Goal: Transaction & Acquisition: Purchase product/service

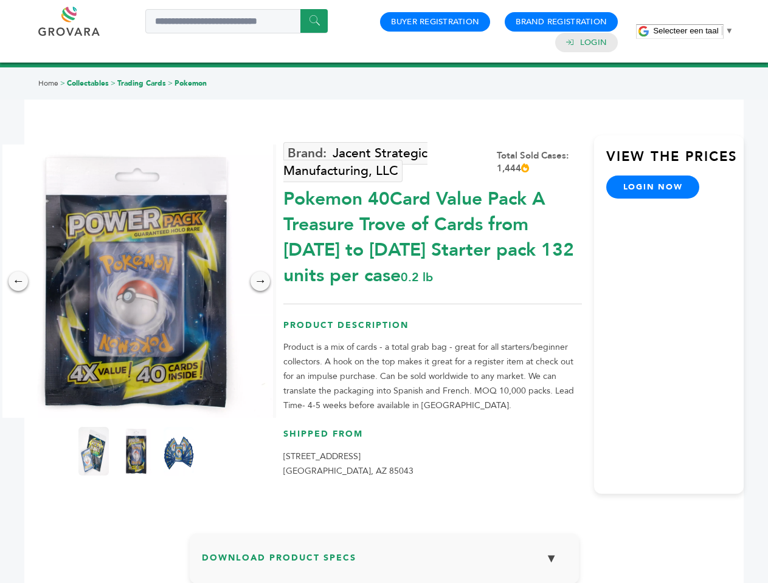
click at [693, 30] on span "Selecteer een taal" at bounding box center [685, 30] width 65 height 9
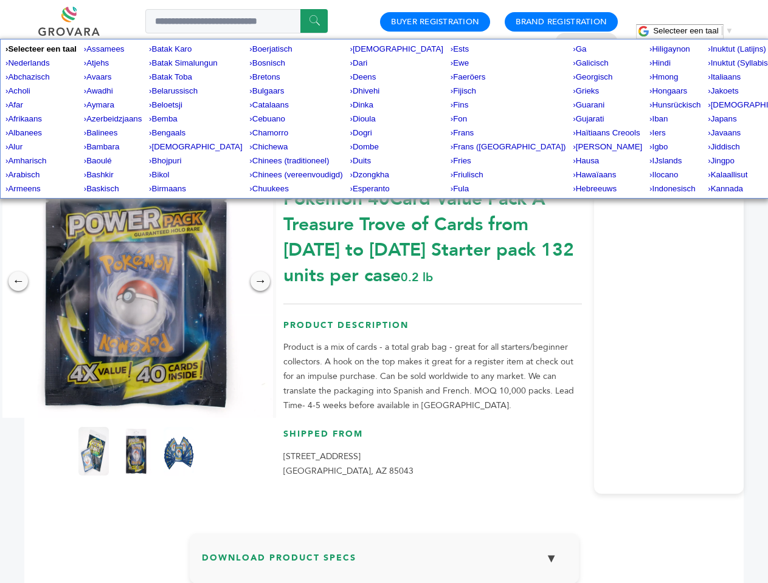
click at [136, 281] on img at bounding box center [135, 281] width 273 height 273
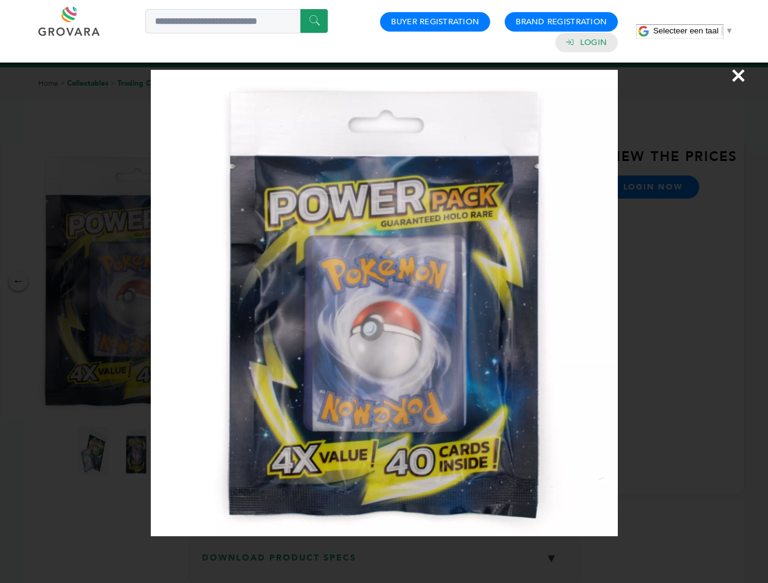
click at [18, 281] on div "×" at bounding box center [384, 291] width 768 height 583
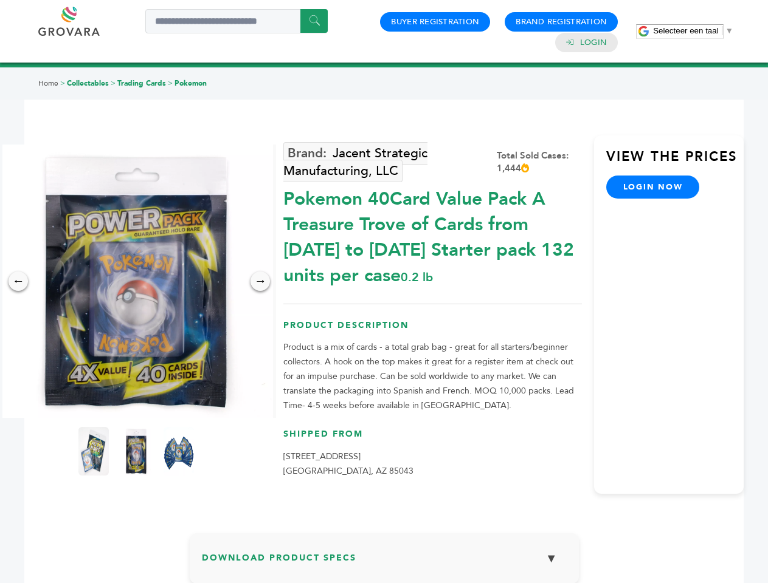
click at [260, 281] on div "→" at bounding box center [259, 281] width 19 height 19
click at [94, 452] on img at bounding box center [93, 451] width 30 height 49
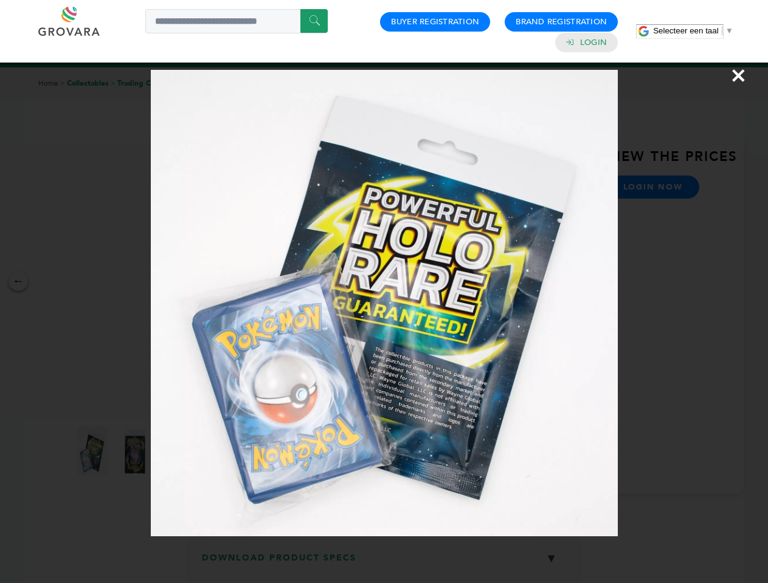
click at [136, 452] on div "×" at bounding box center [384, 291] width 768 height 583
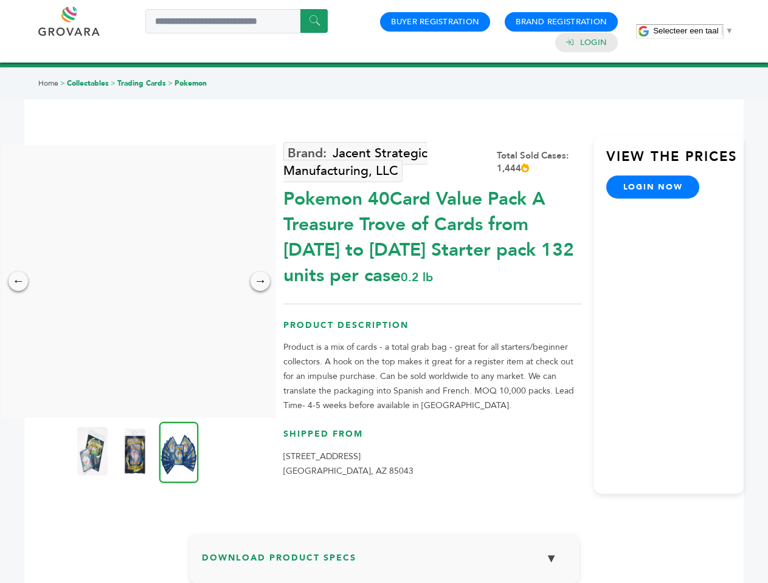
click at [179, 452] on img at bounding box center [179, 452] width 40 height 61
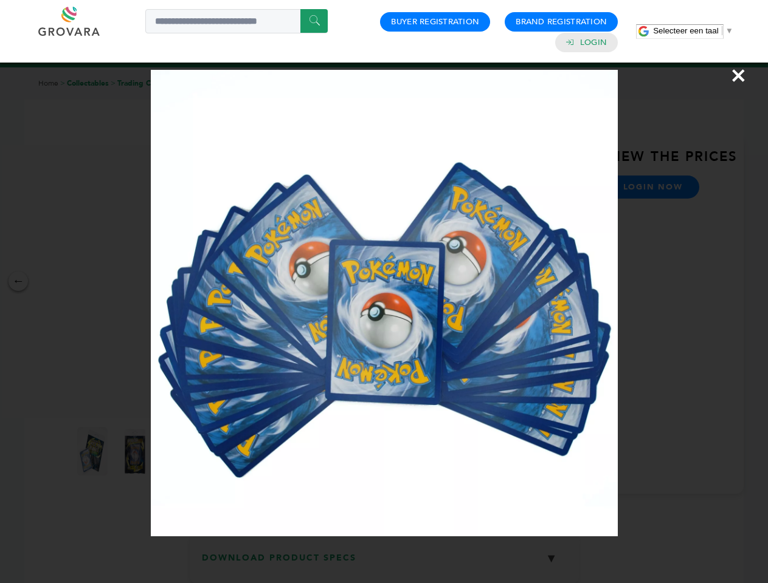
click at [384, 563] on div "×" at bounding box center [384, 291] width 768 height 583
